Goal: Task Accomplishment & Management: Complete application form

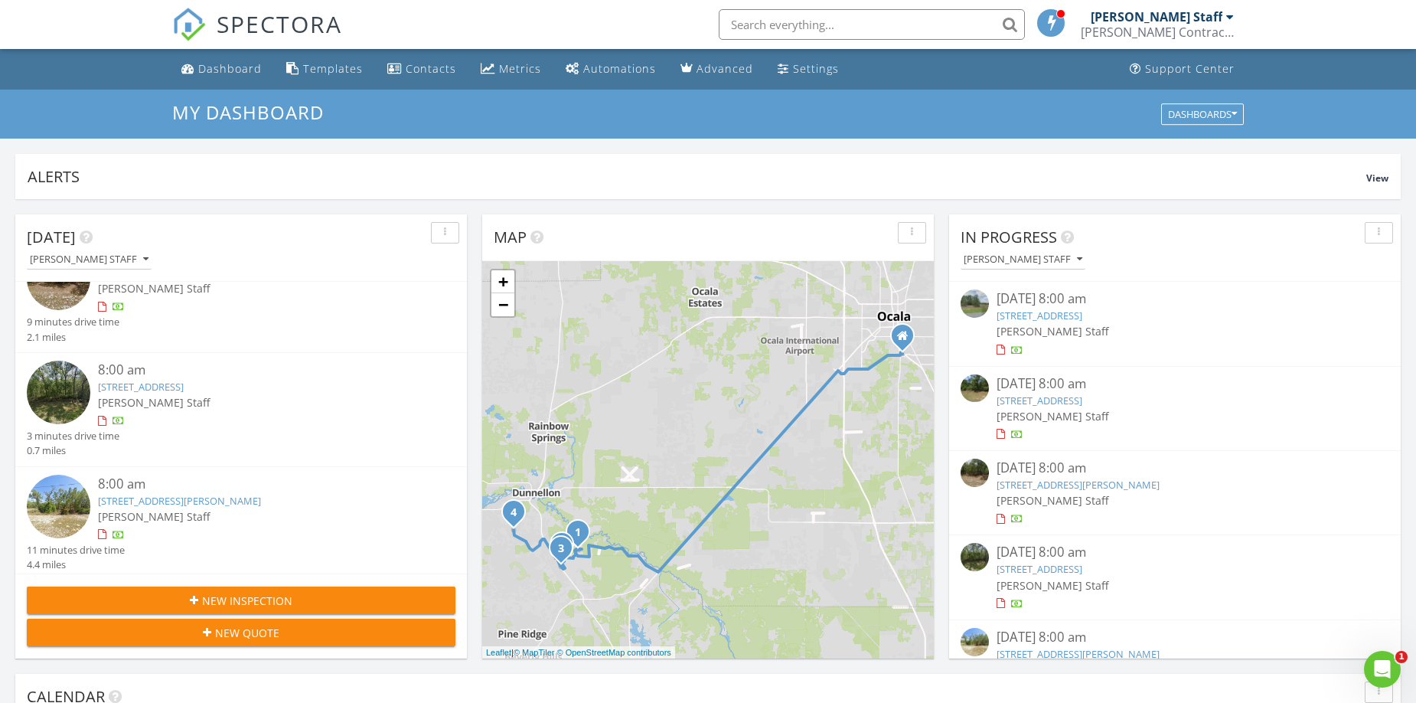
scroll to position [133, 0]
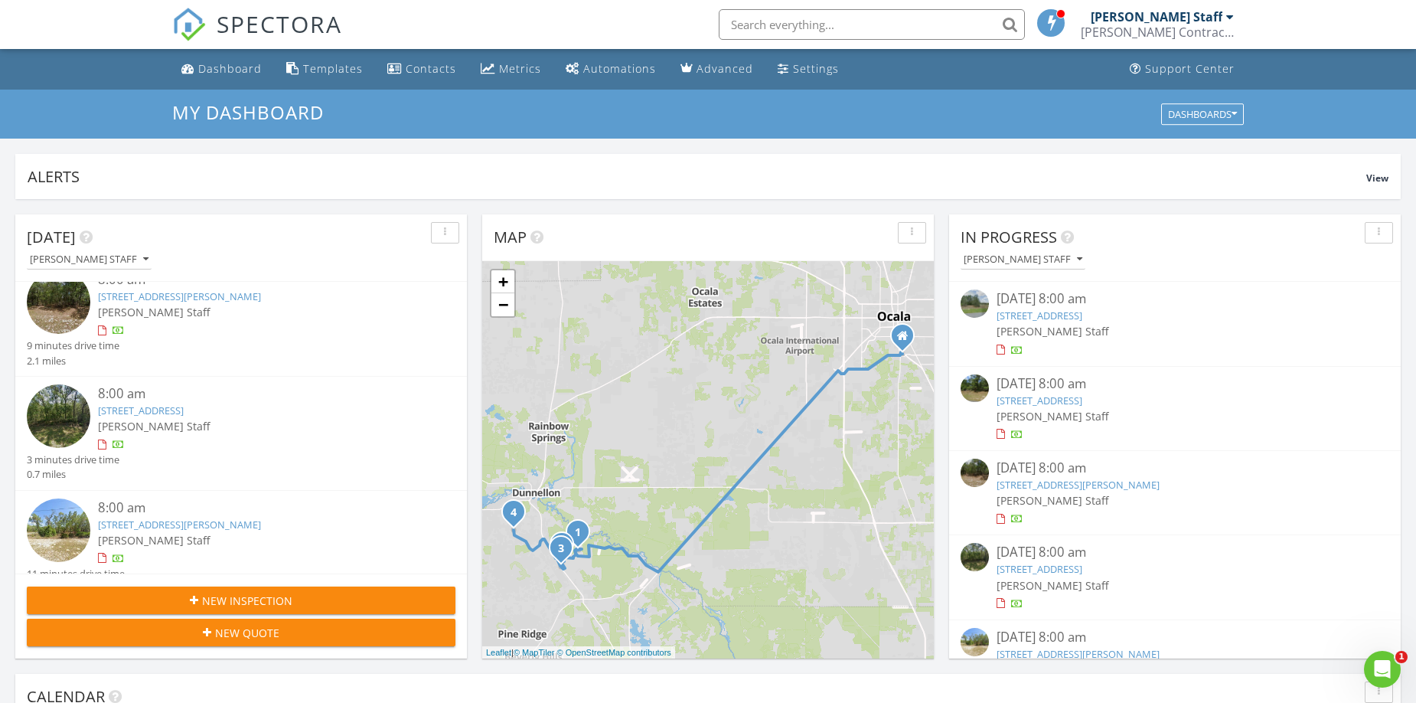
click at [344, 594] on div "New Inspection" at bounding box center [241, 600] width 404 height 16
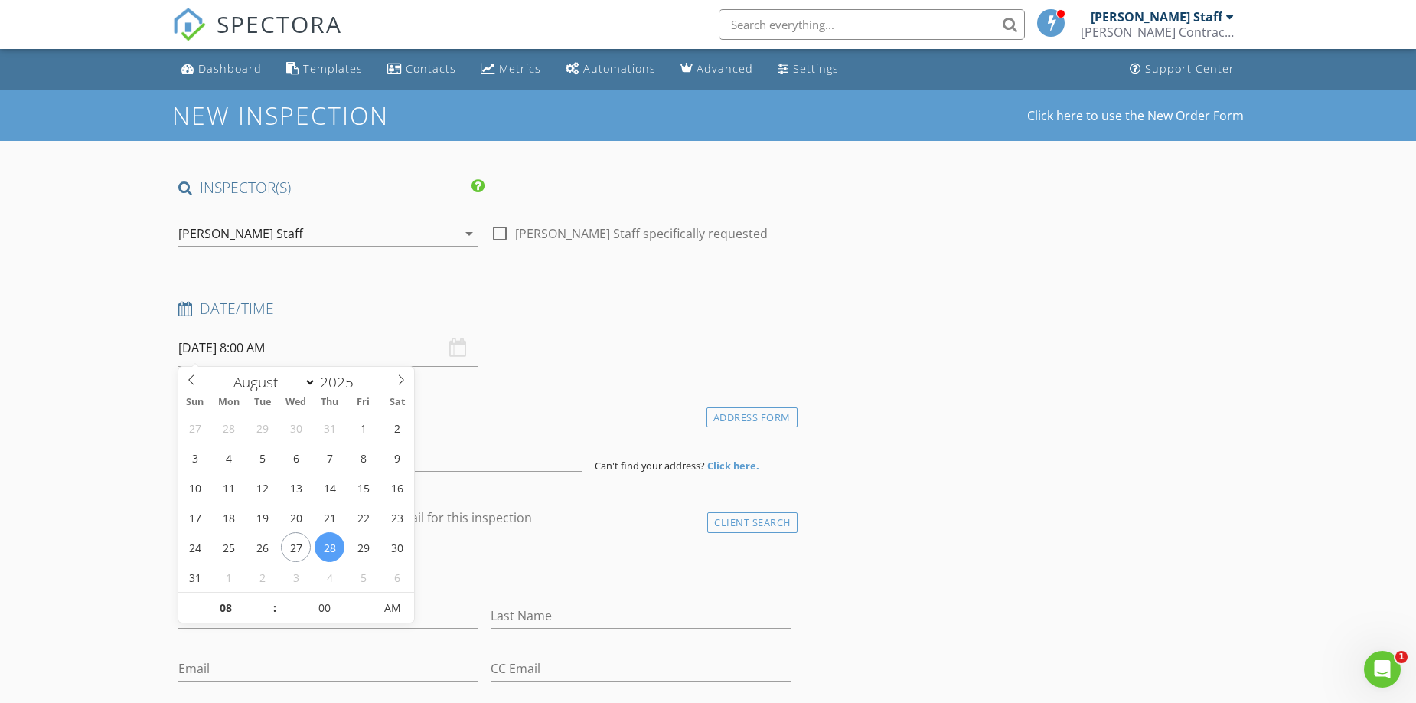
click at [302, 344] on input "08/28/2025 8:00 AM" at bounding box center [328, 347] width 300 height 37
type input "[DATE] 8:00 AM"
click at [589, 304] on h4 "Date/Time" at bounding box center [484, 308] width 613 height 20
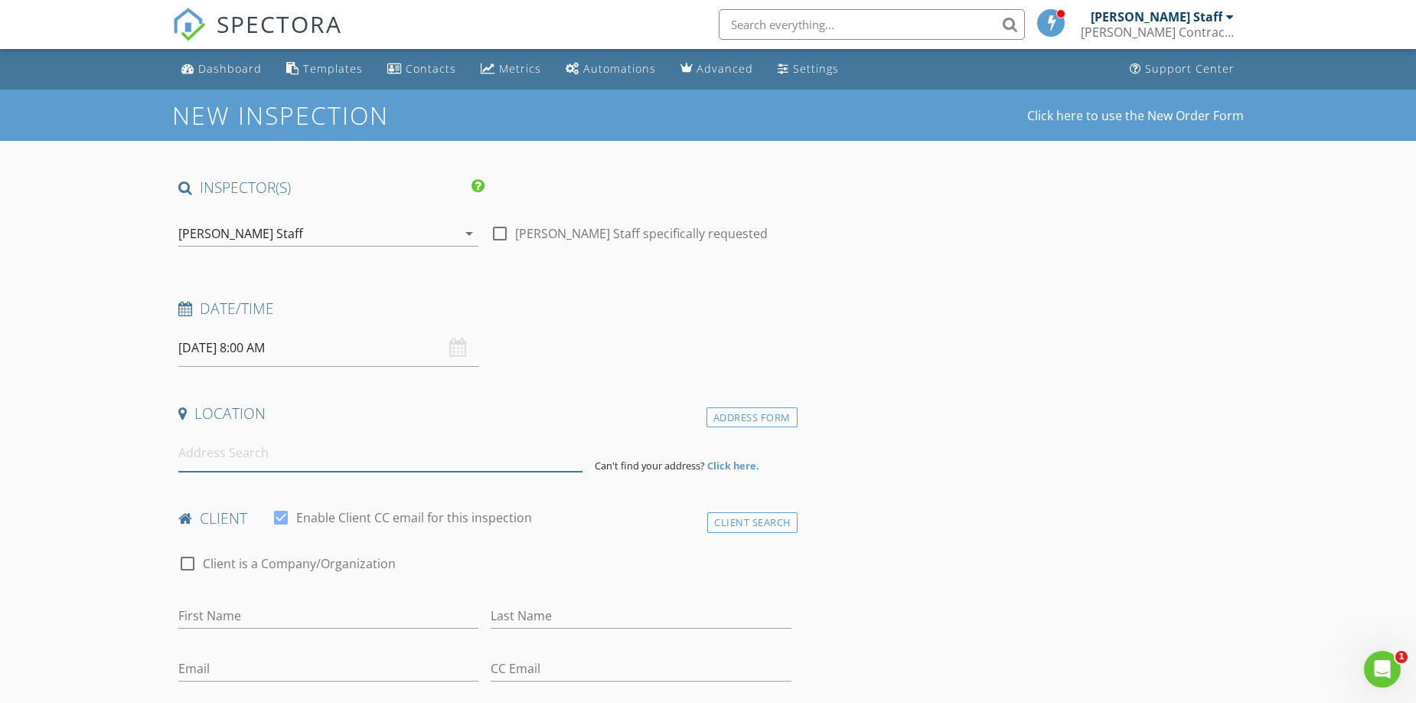
click at [264, 458] on input at bounding box center [380, 452] width 404 height 37
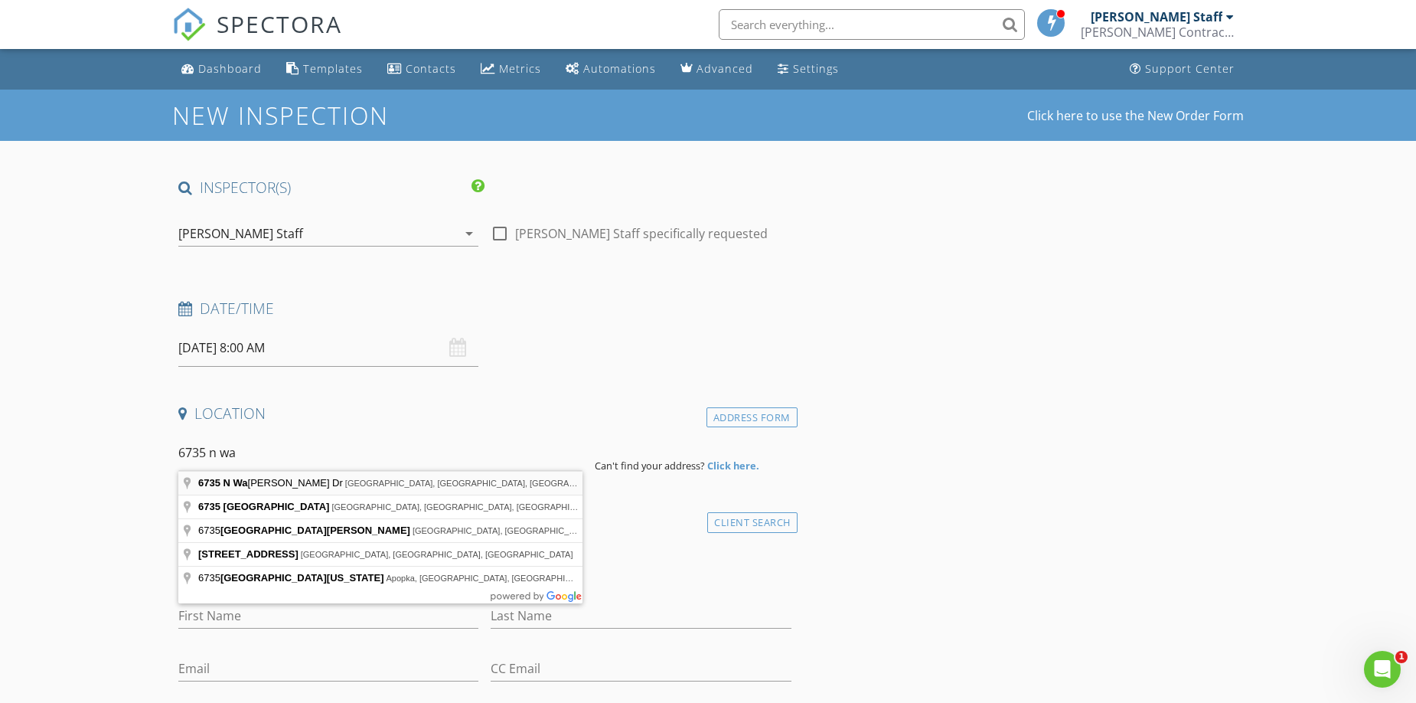
type input "6735 N Waterman Dr, Citrus Springs, FL, USA"
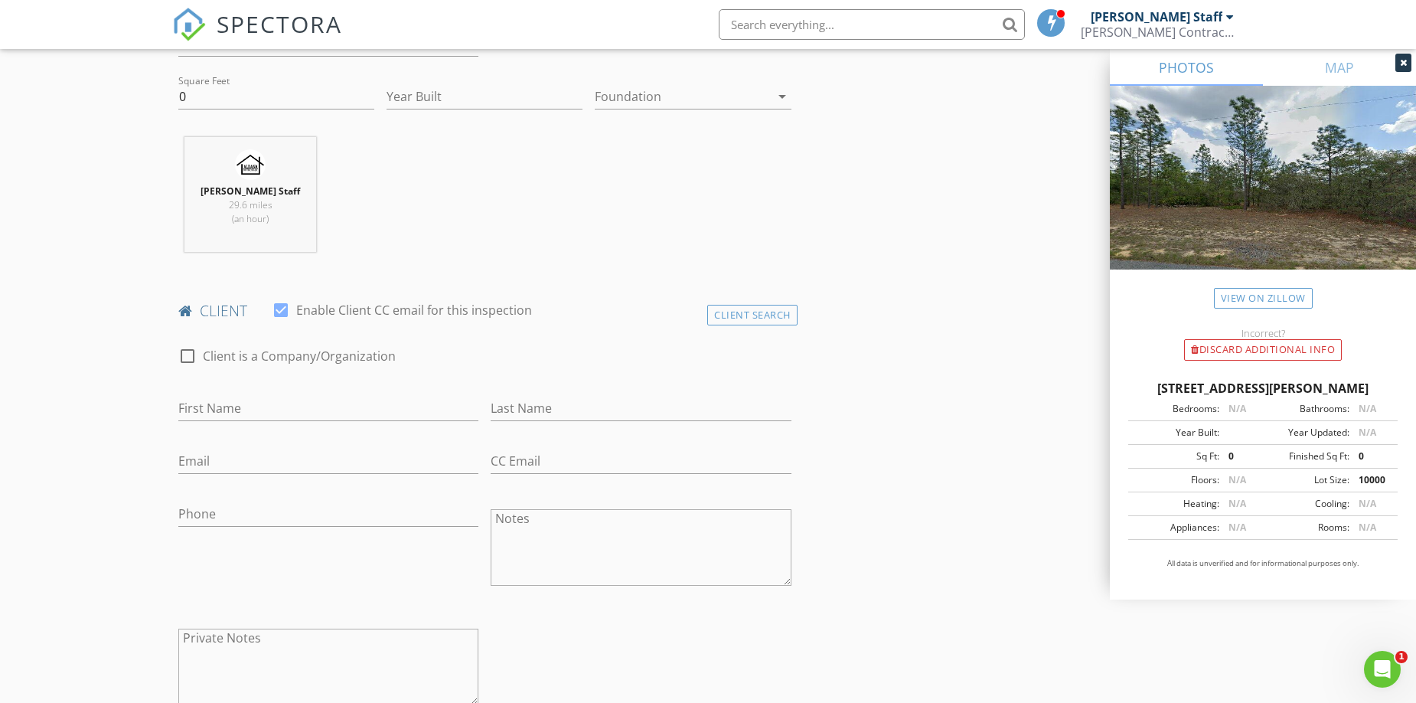
scroll to position [724, 0]
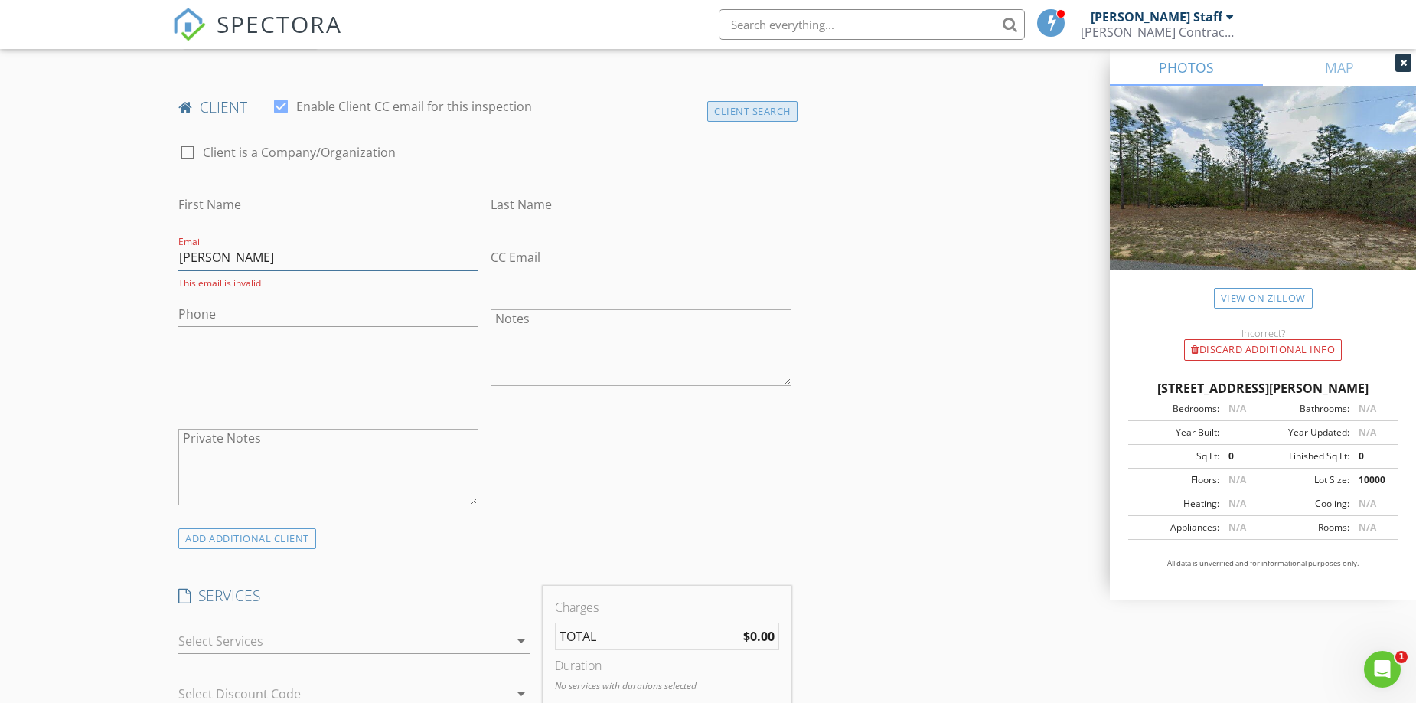
type input "susie"
click at [740, 103] on div "Client Search" at bounding box center [752, 111] width 90 height 21
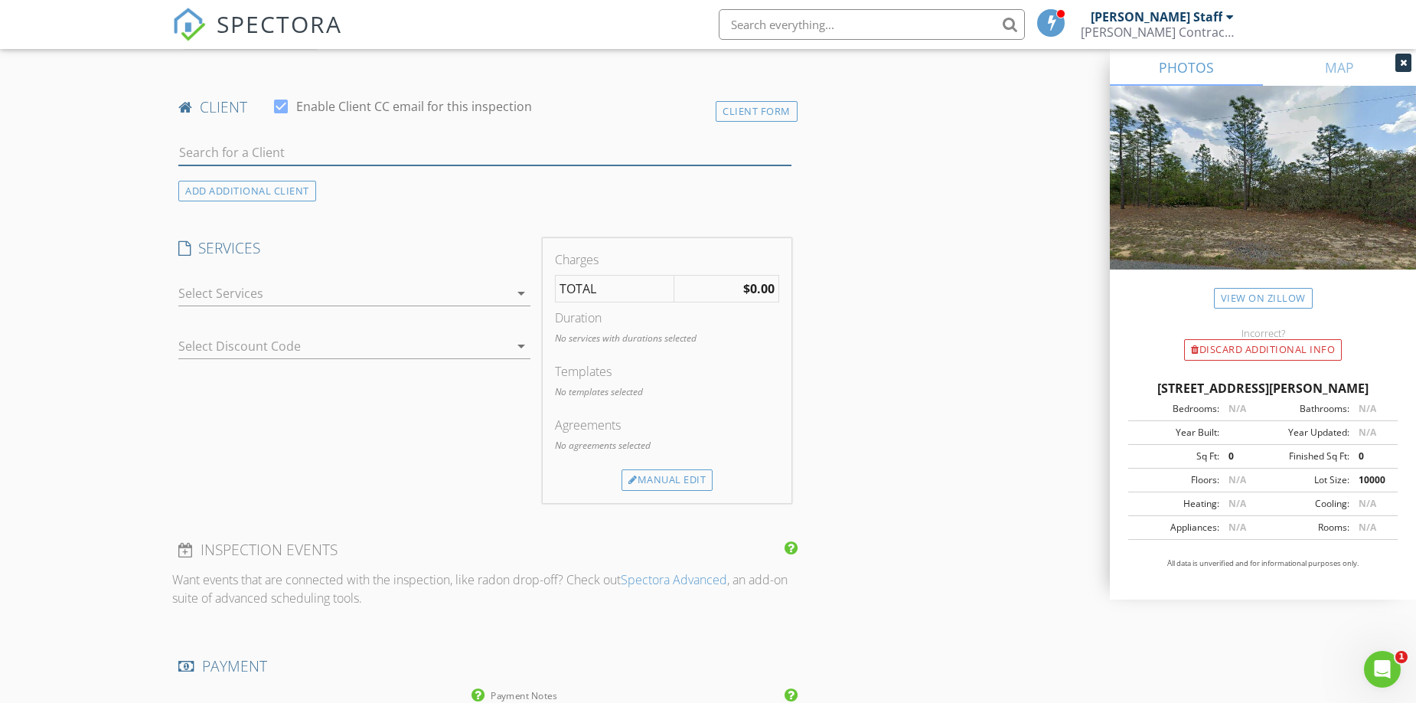
click at [262, 148] on input "text" at bounding box center [484, 152] width 613 height 25
type input "sus"
click at [228, 190] on div "[PERSON_NAME][EMAIL_ADDRESS][DOMAIN_NAME]" at bounding box center [355, 196] width 266 height 12
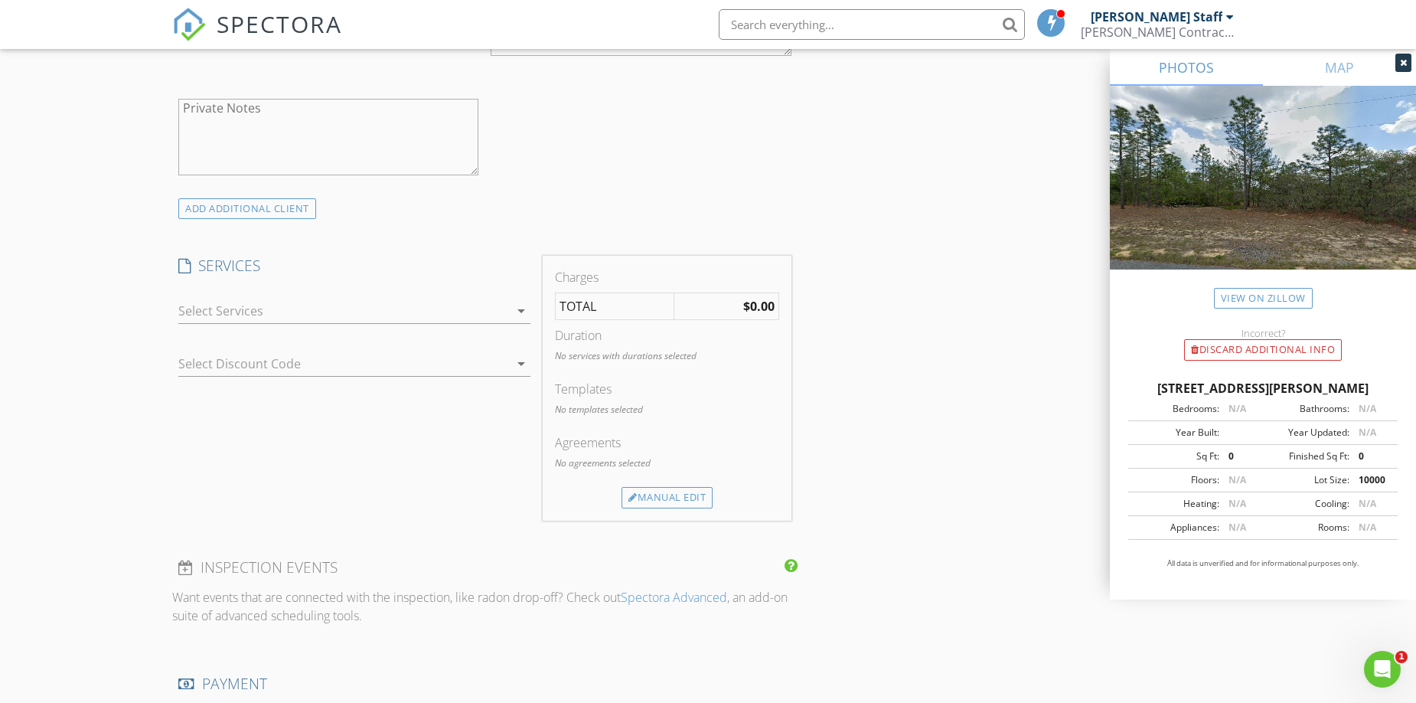
scroll to position [1237, 0]
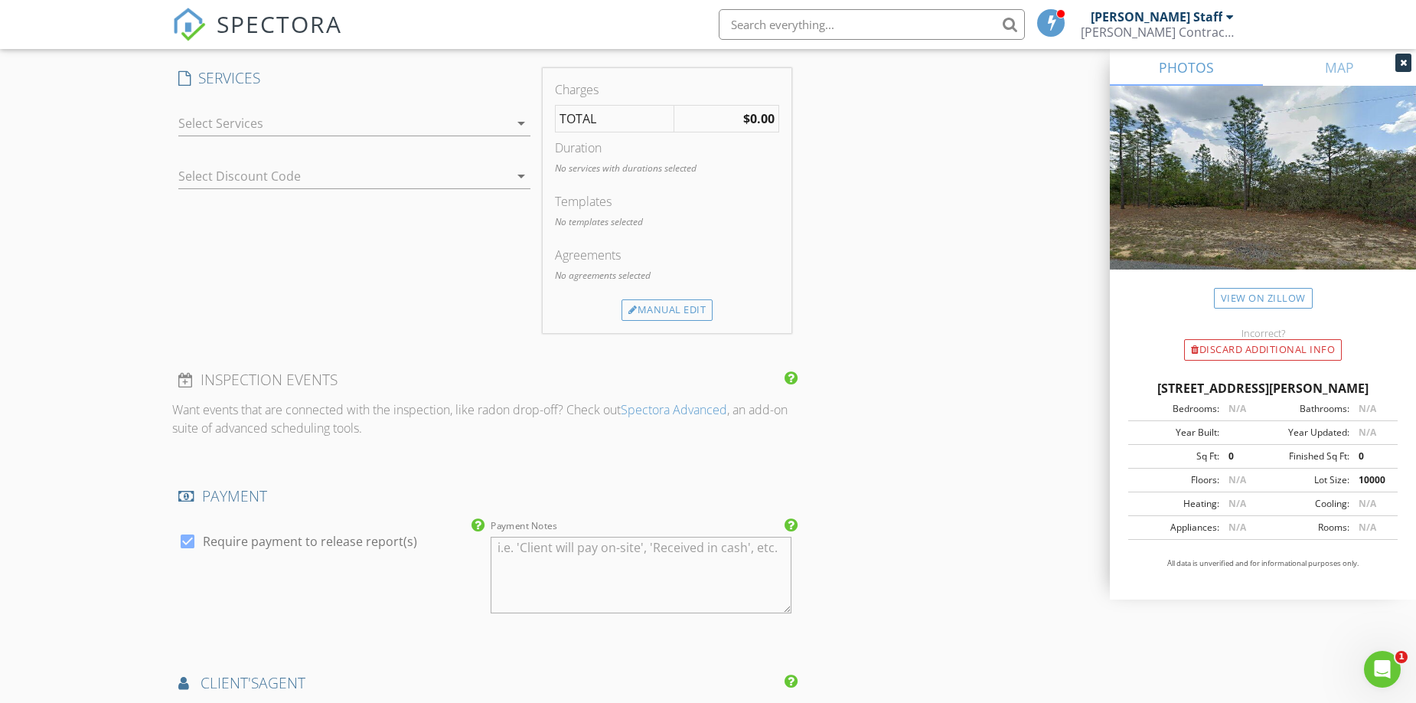
click at [307, 122] on div at bounding box center [343, 123] width 331 height 24
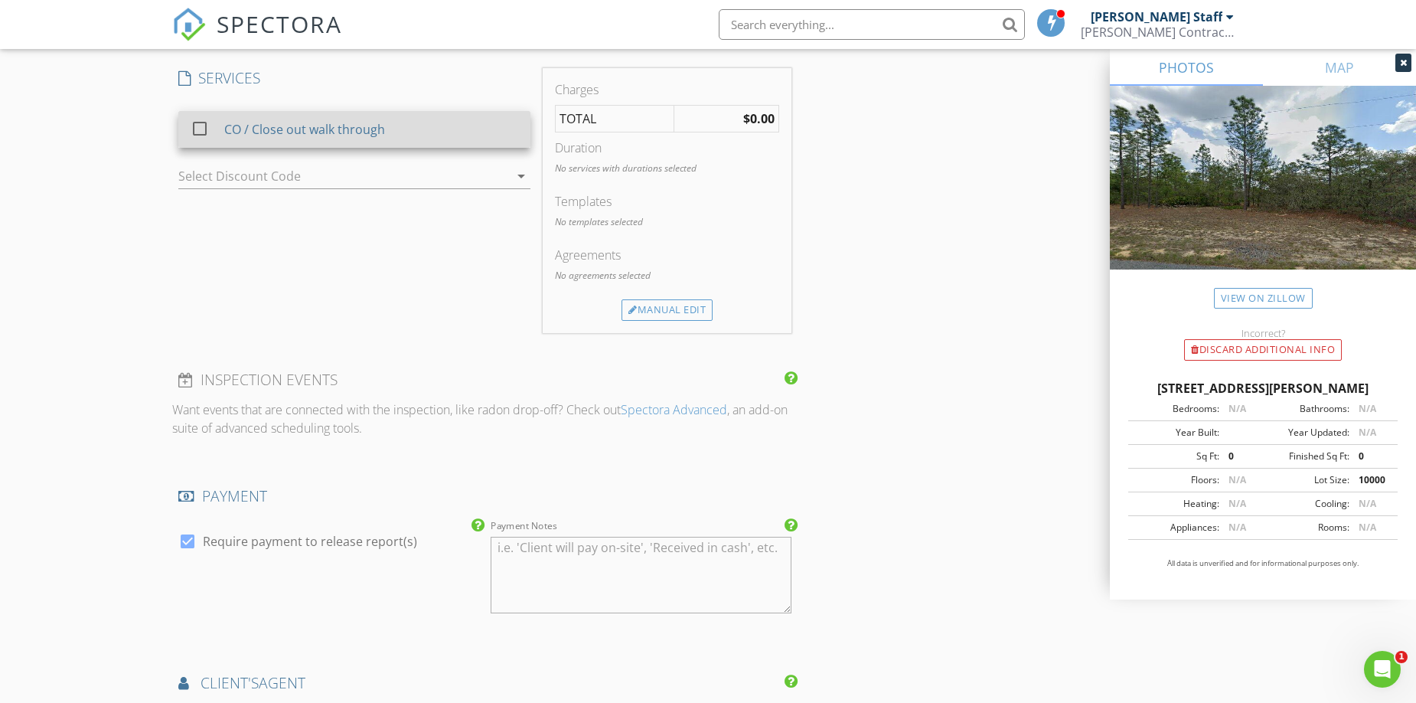
click at [299, 120] on div "CO / Close out walk through" at bounding box center [304, 129] width 161 height 18
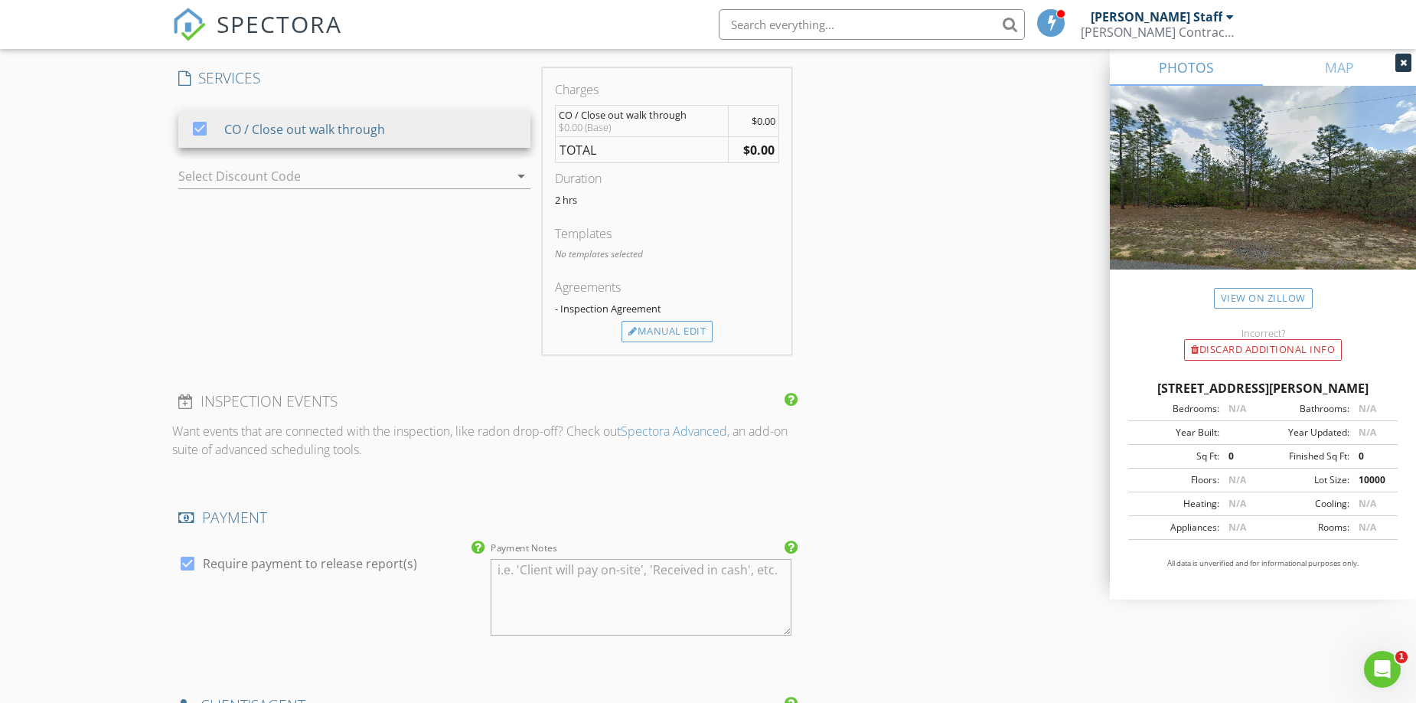
scroll to position [1550, 0]
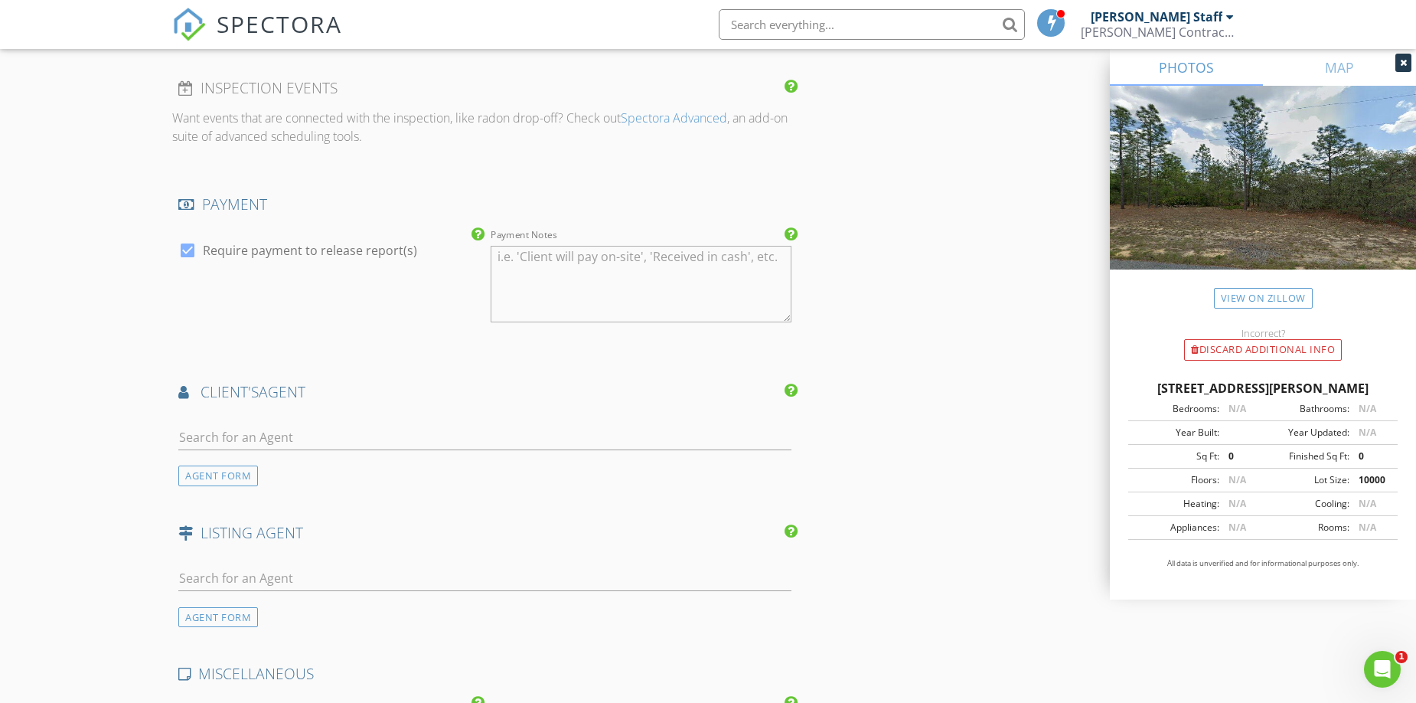
drag, startPoint x: 184, startPoint y: 249, endPoint x: 199, endPoint y: 271, distance: 25.9
click at [185, 249] on div at bounding box center [187, 250] width 26 height 26
checkbox input "false"
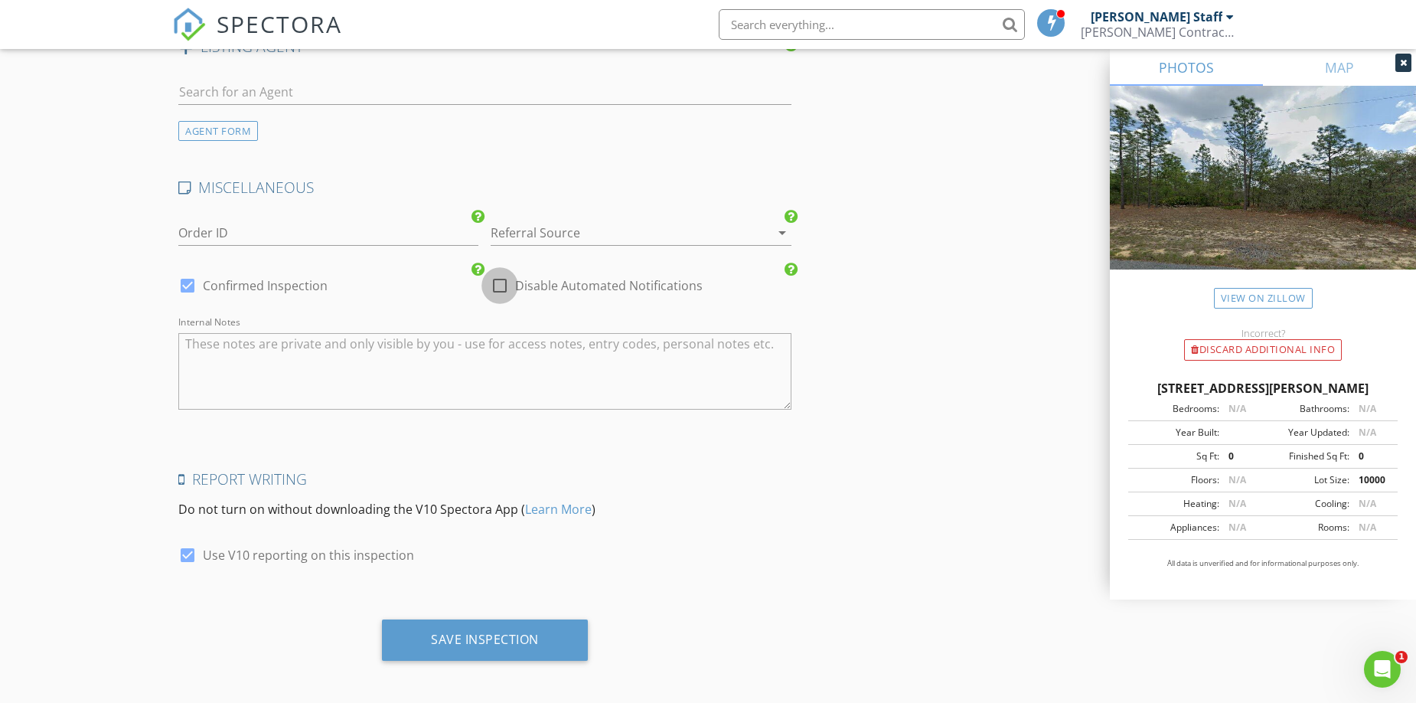
click at [503, 278] on div at bounding box center [500, 285] width 26 height 26
checkbox input "true"
click at [534, 635] on div "Save Inspection" at bounding box center [485, 638] width 108 height 15
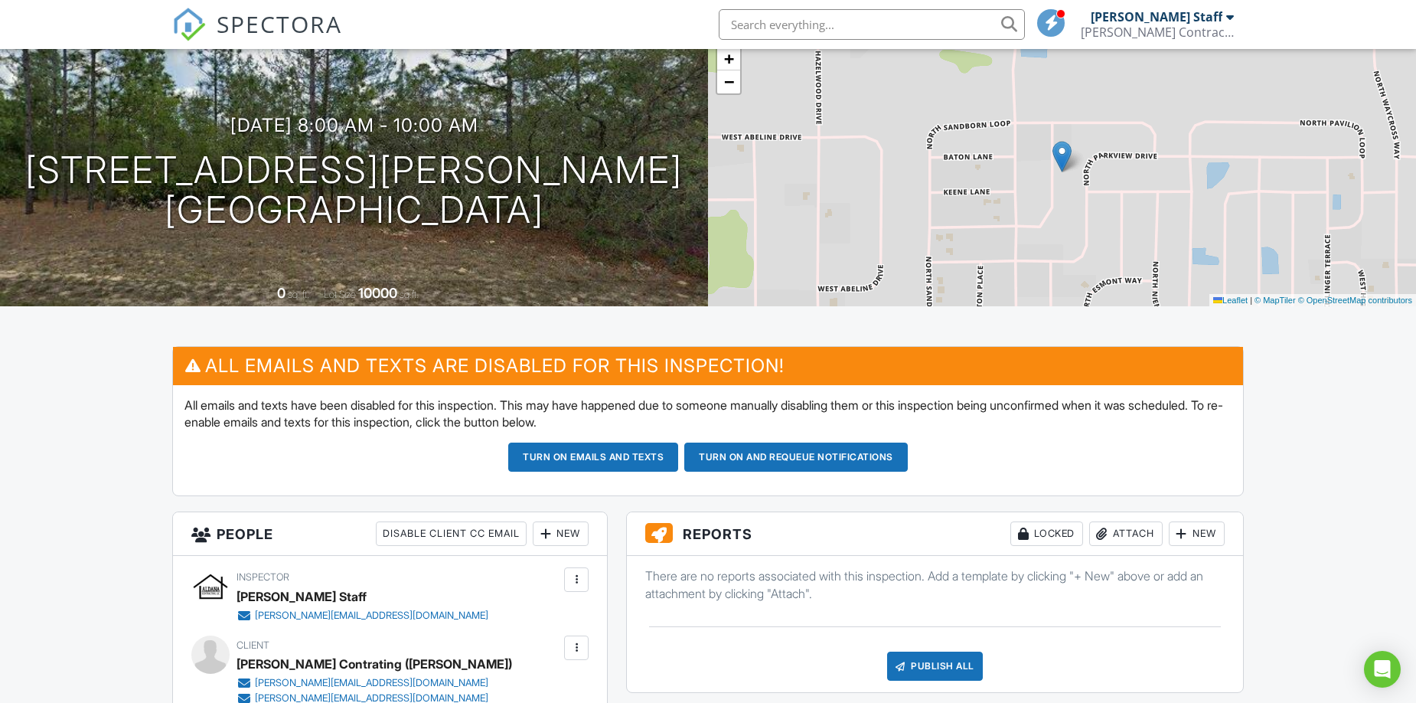
scroll to position [227, 0]
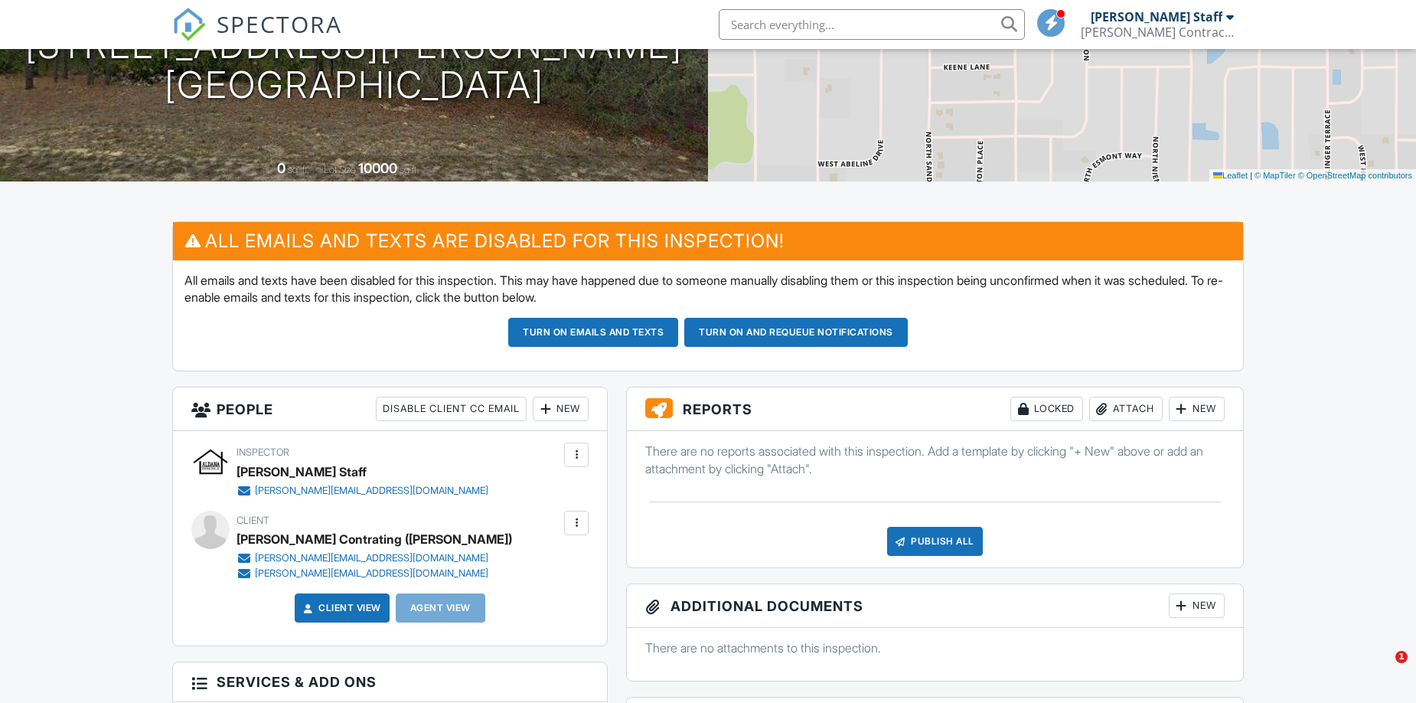
click at [1203, 410] on div "New" at bounding box center [1197, 408] width 56 height 24
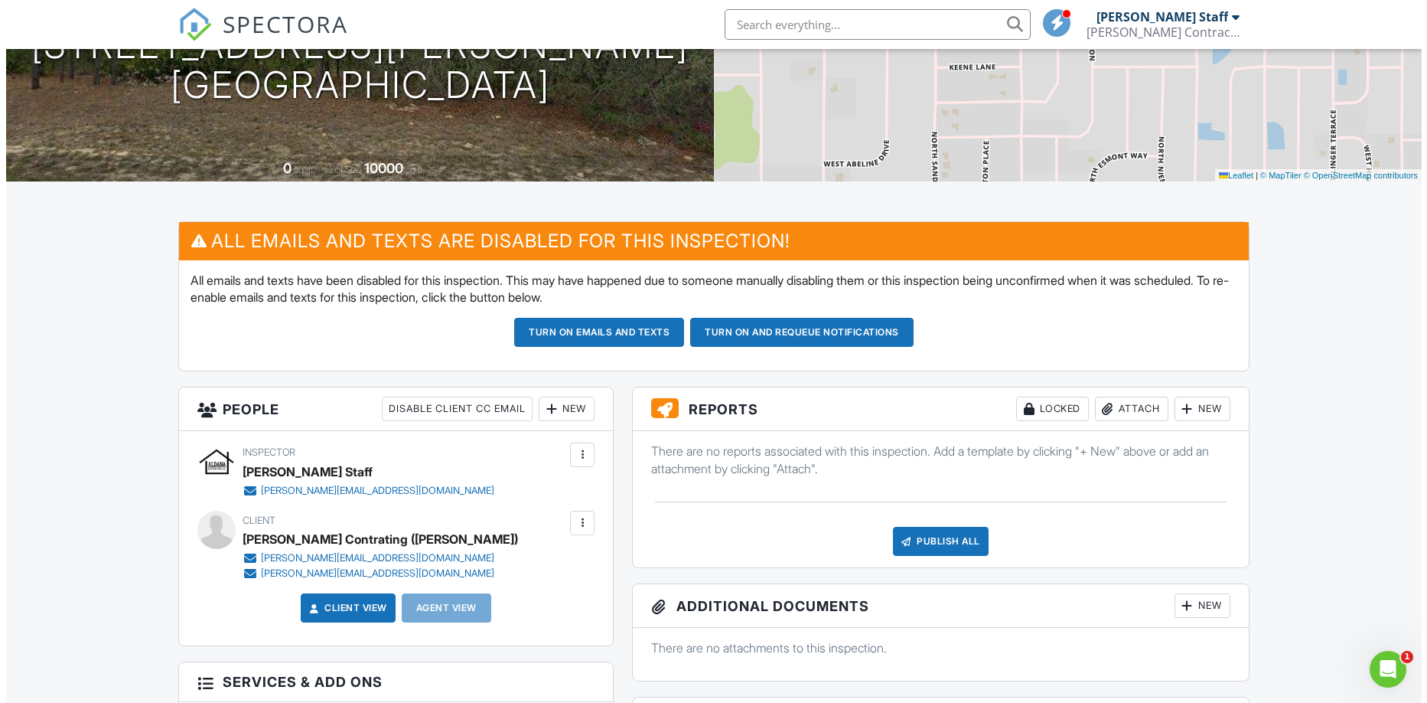
scroll to position [0, 0]
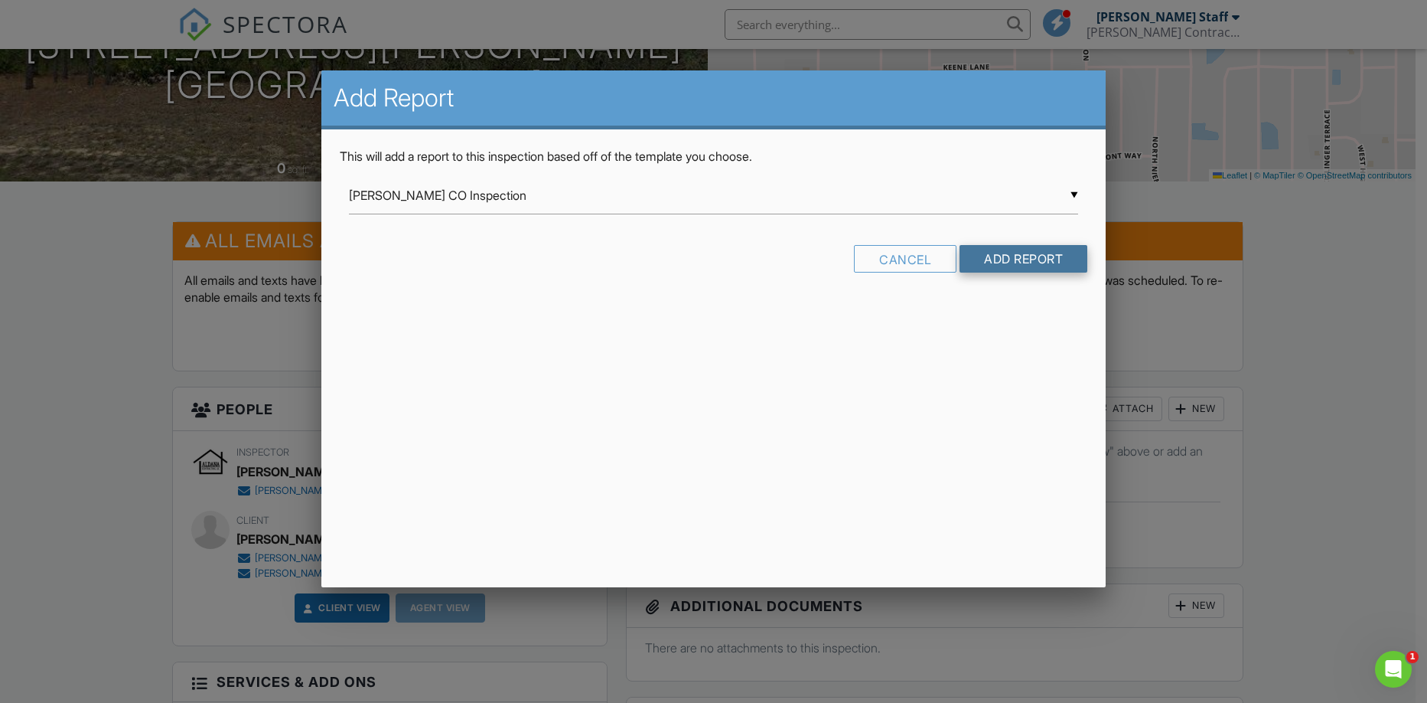
click at [1024, 253] on input "Add Report" at bounding box center [1024, 259] width 128 height 28
